Goal: Use online tool/utility: Utilize a website feature to perform a specific function

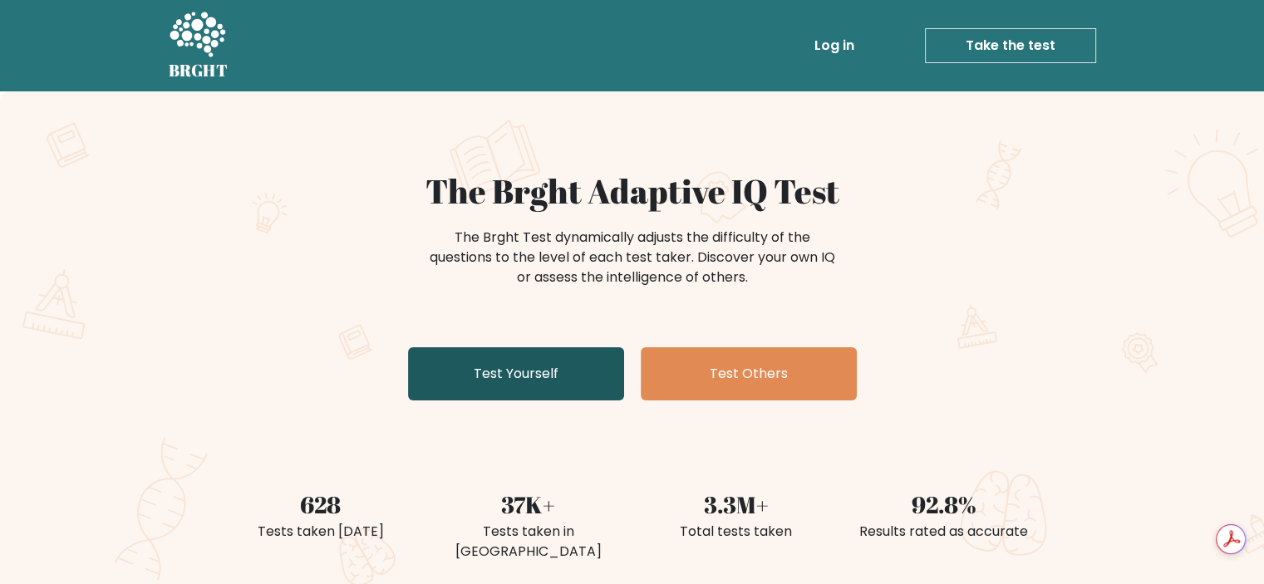
click at [581, 374] on link "Test Yourself" at bounding box center [516, 373] width 216 height 53
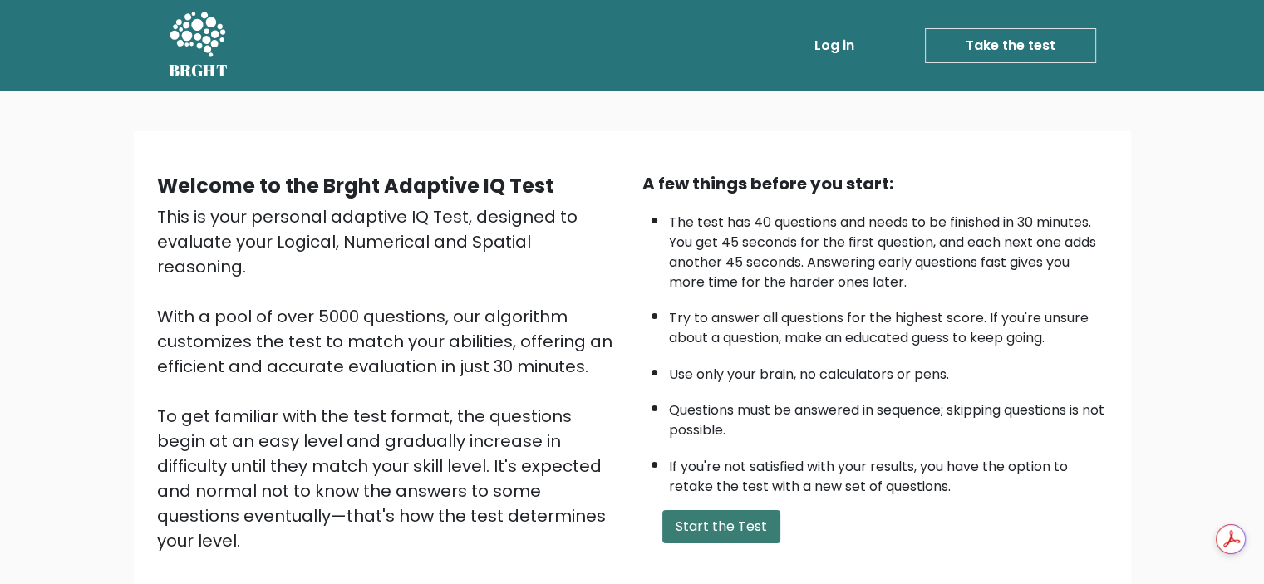
click at [762, 518] on button "Start the Test" at bounding box center [721, 526] width 118 height 33
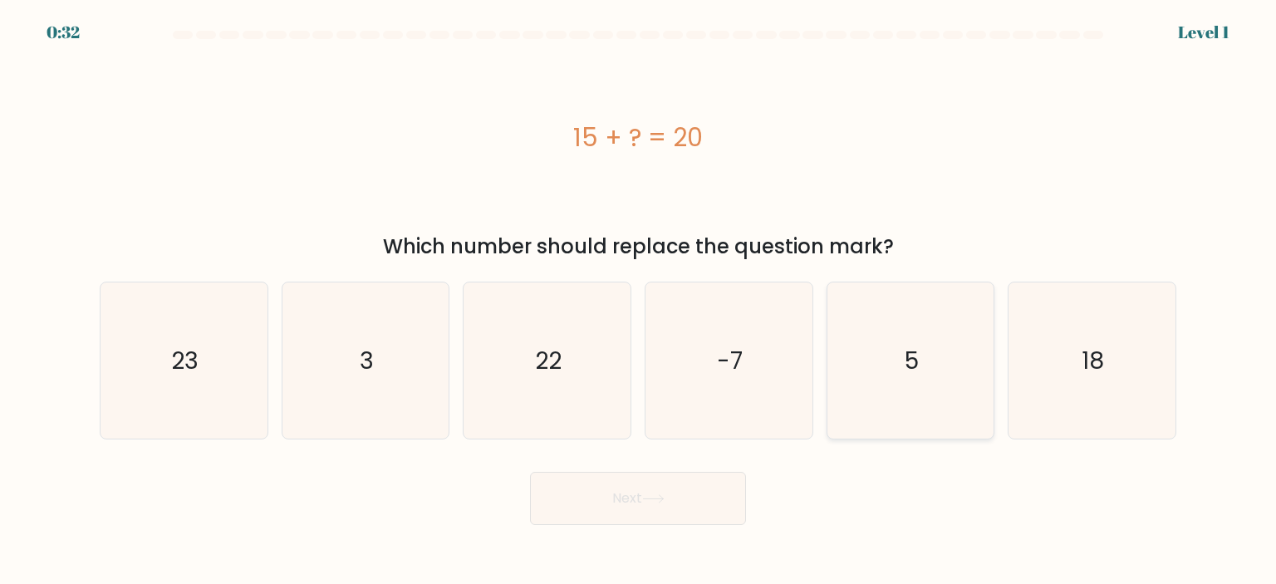
click at [914, 358] on text "5" at bounding box center [912, 360] width 14 height 33
click at [639, 301] on input "e. 5" at bounding box center [638, 296] width 1 height 8
radio input "true"
click at [708, 508] on button "Next" at bounding box center [638, 498] width 216 height 53
